Goal: Task Accomplishment & Management: Manage account settings

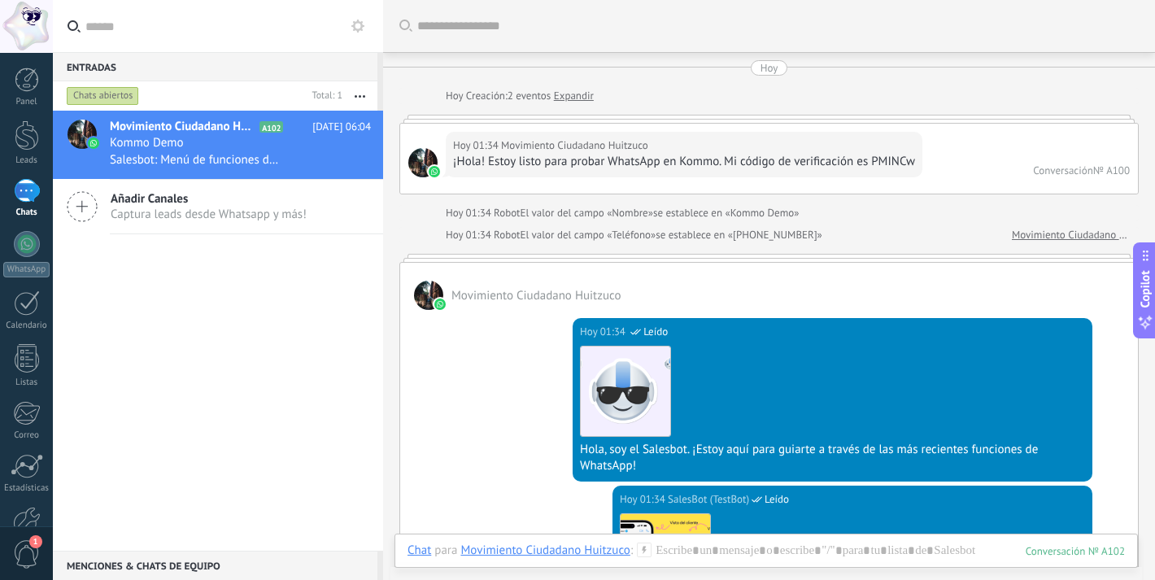
scroll to position [4128, 0]
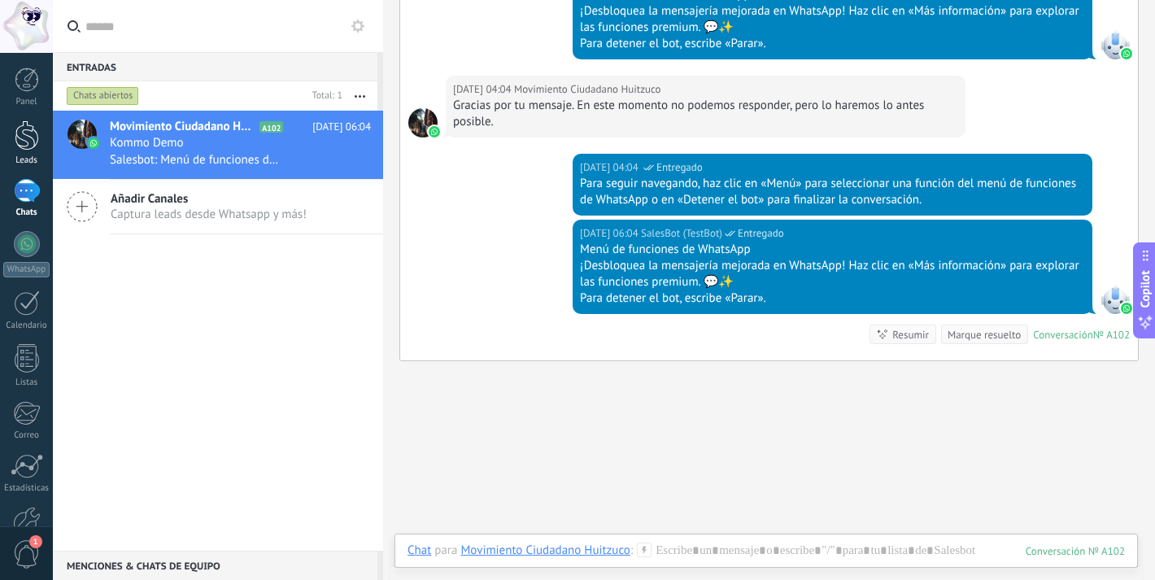
click at [26, 129] on div at bounding box center [27, 135] width 24 height 30
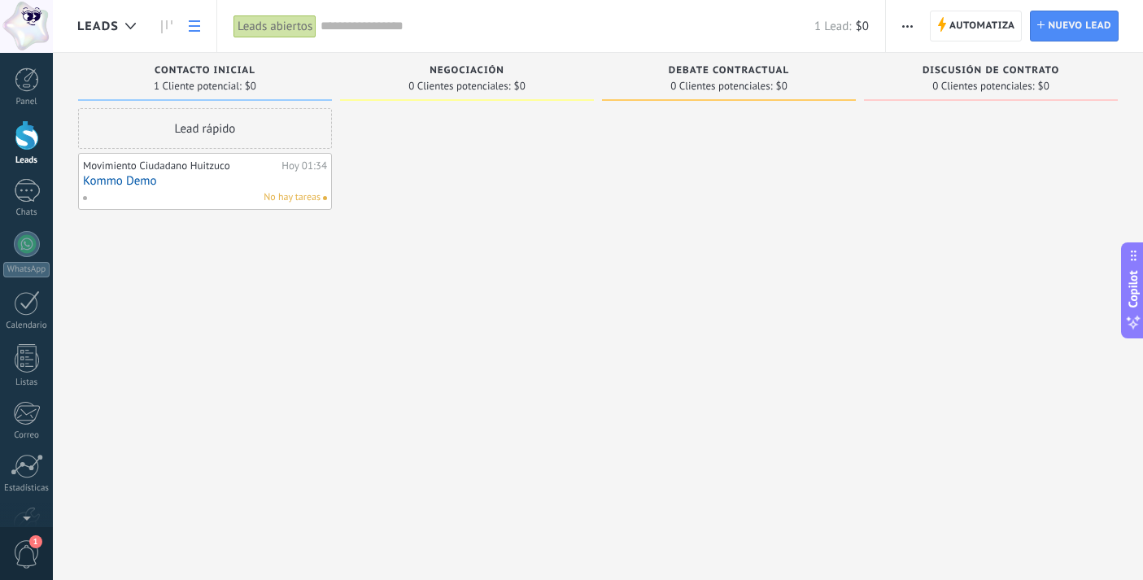
click at [198, 31] on use at bounding box center [194, 25] width 11 height 11
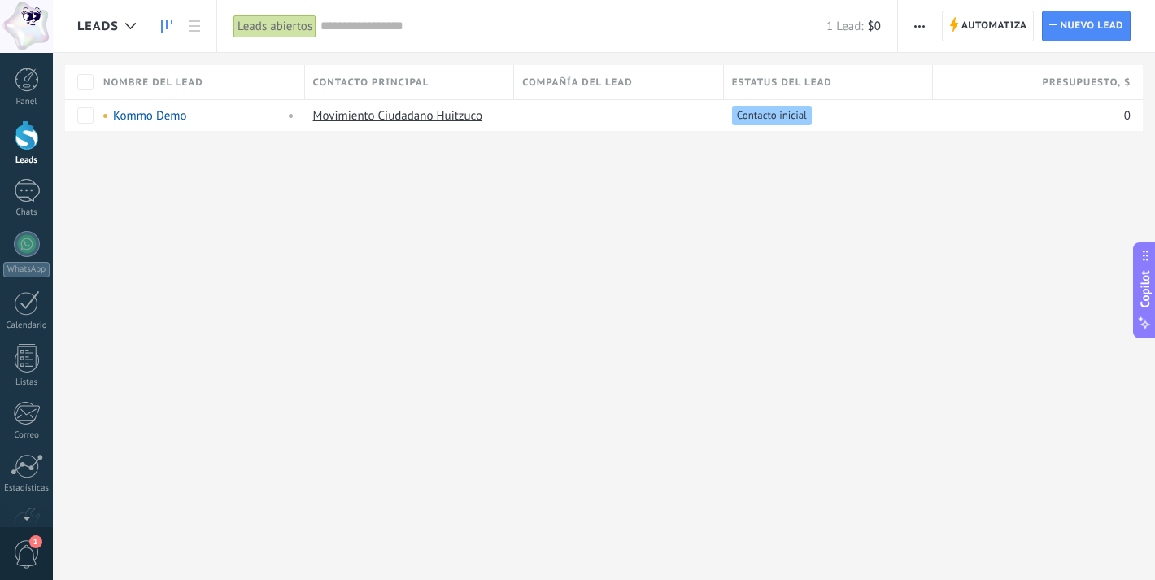
click at [170, 31] on icon at bounding box center [166, 26] width 11 height 13
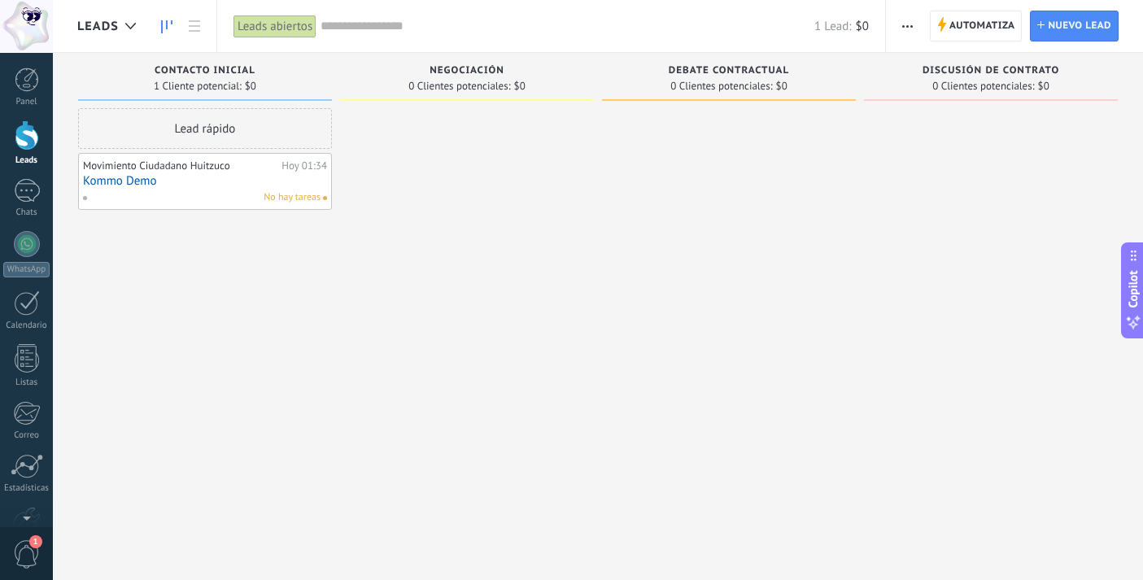
click at [222, 35] on div "Leads abiertos Aplicar 1 Lead: $0 Leads abiertos Mis leads Leads ganados Leads …" at bounding box center [551, 26] width 670 height 52
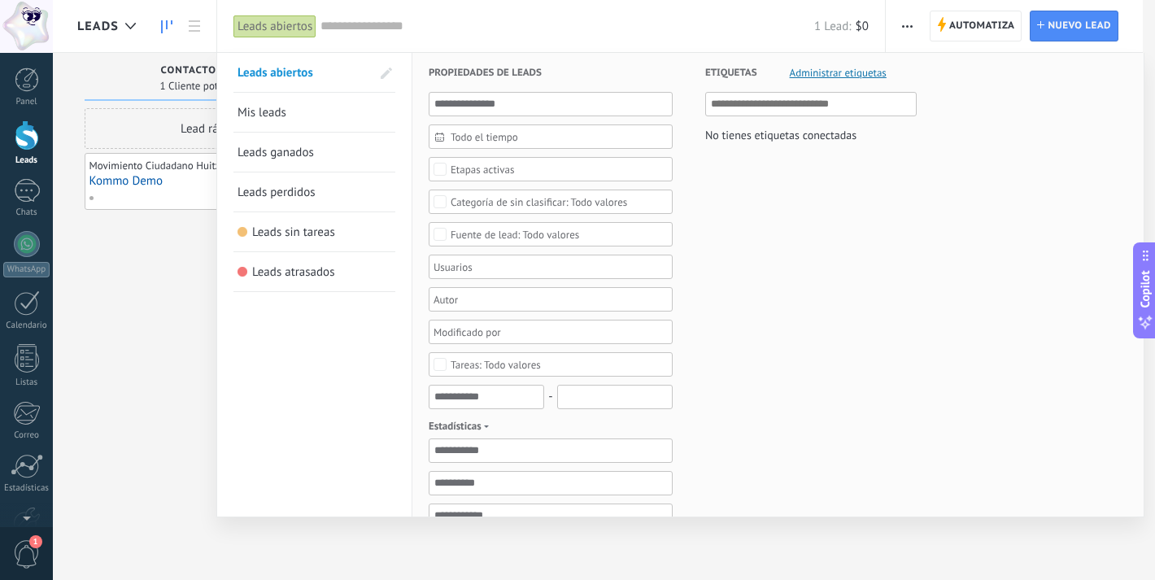
click at [204, 35] on div at bounding box center [577, 290] width 1155 height 580
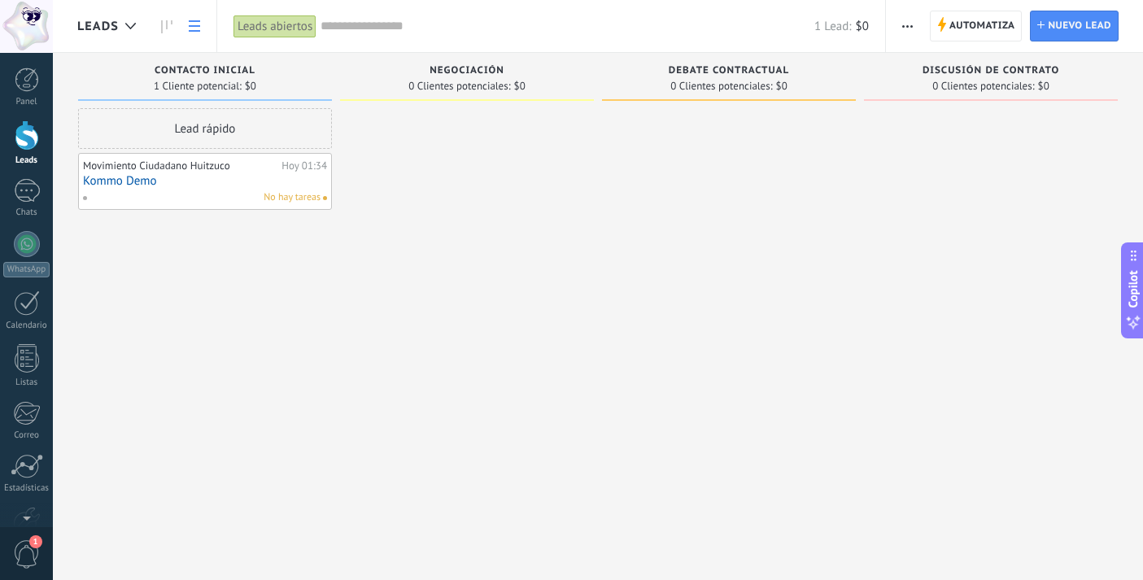
click at [196, 32] on link at bounding box center [195, 27] width 28 height 32
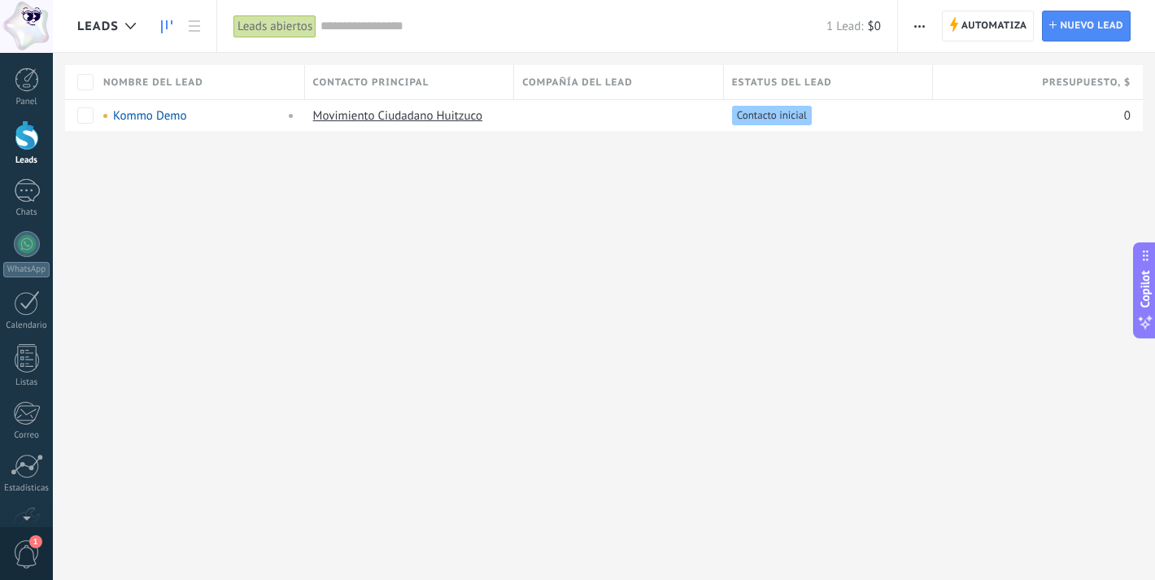
click at [171, 24] on use at bounding box center [166, 26] width 11 height 13
